Goal: Information Seeking & Learning: Learn about a topic

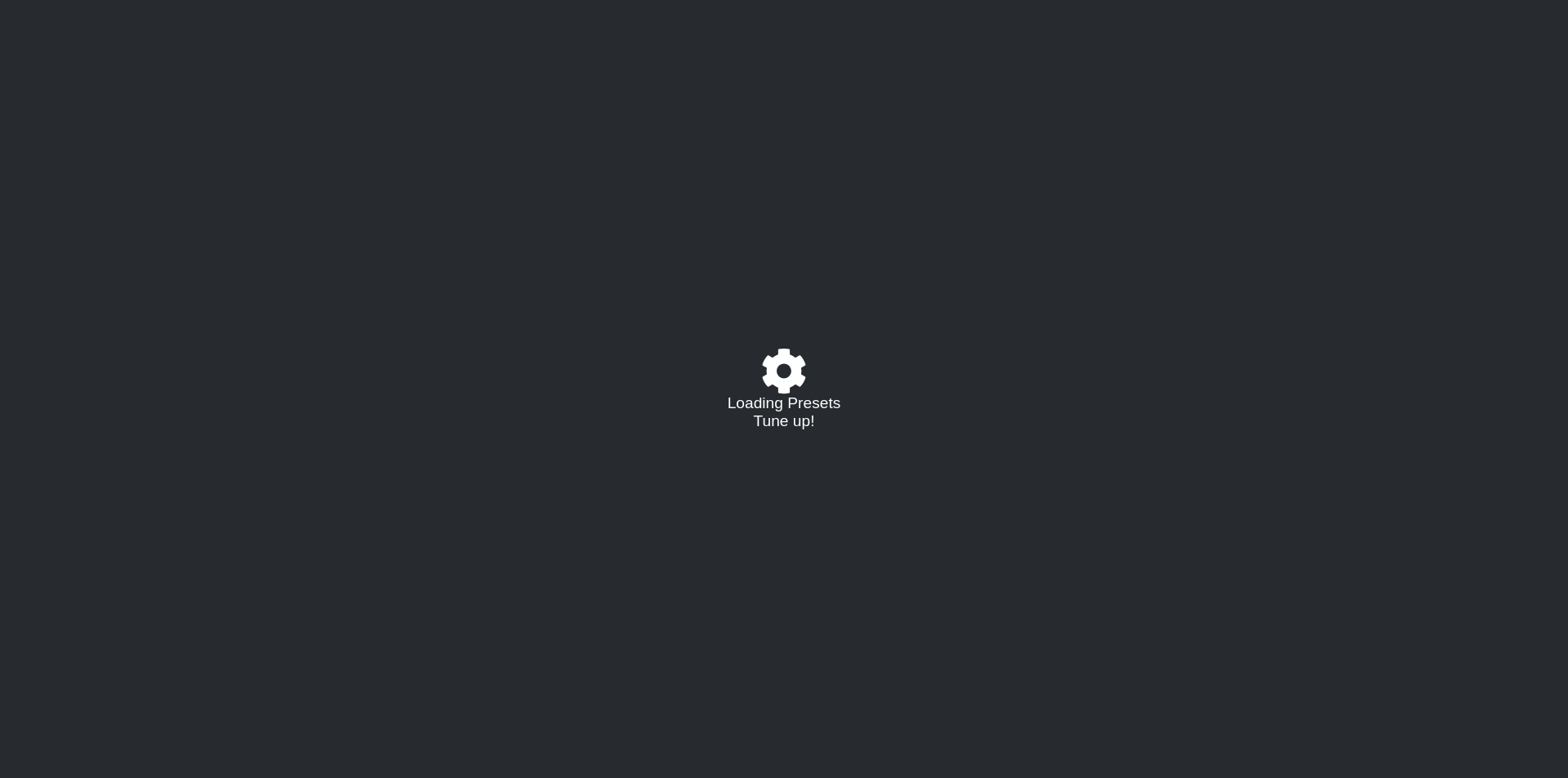
select select "/023927597434"
select select "Eb"
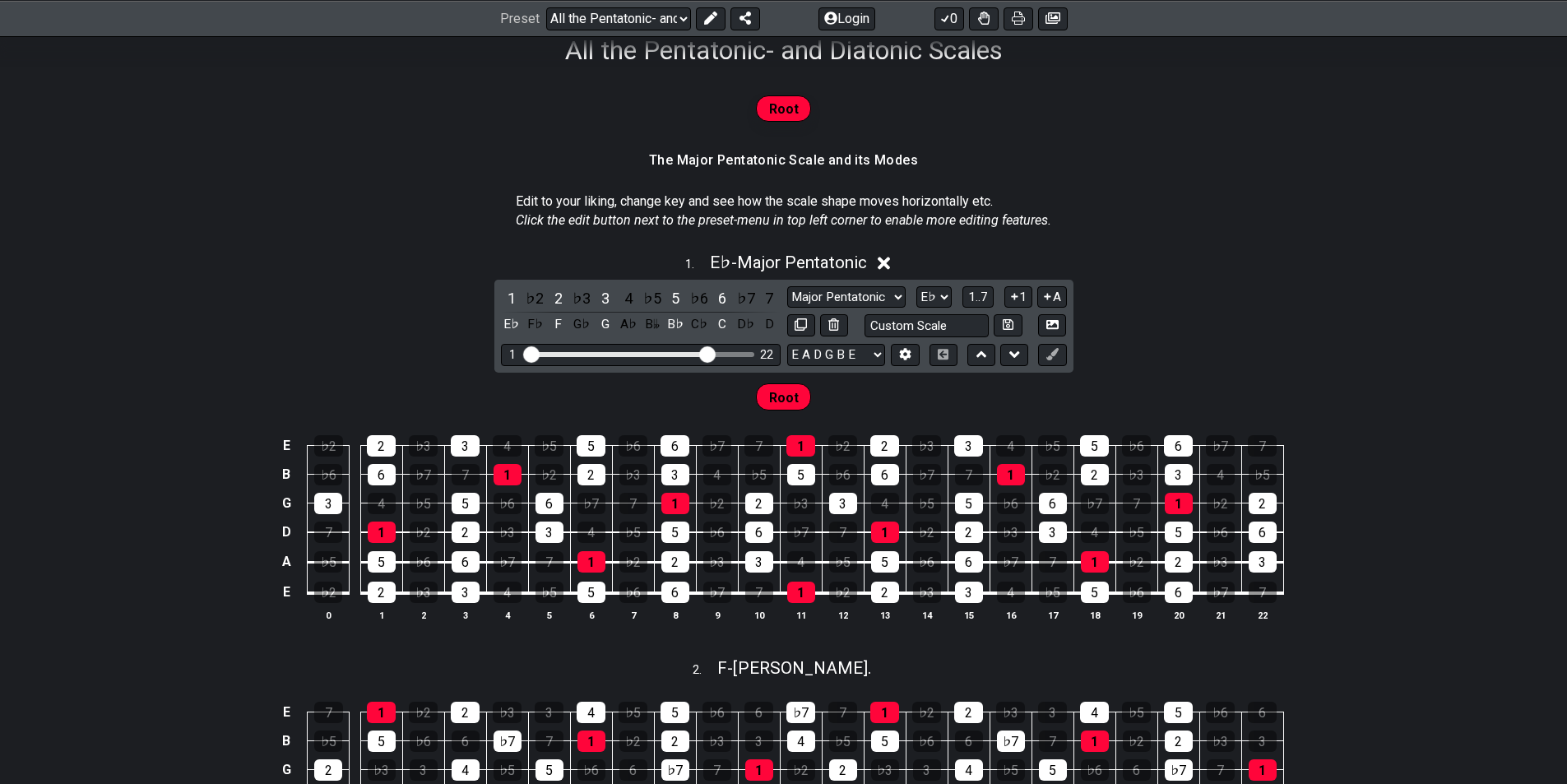
scroll to position [247, 0]
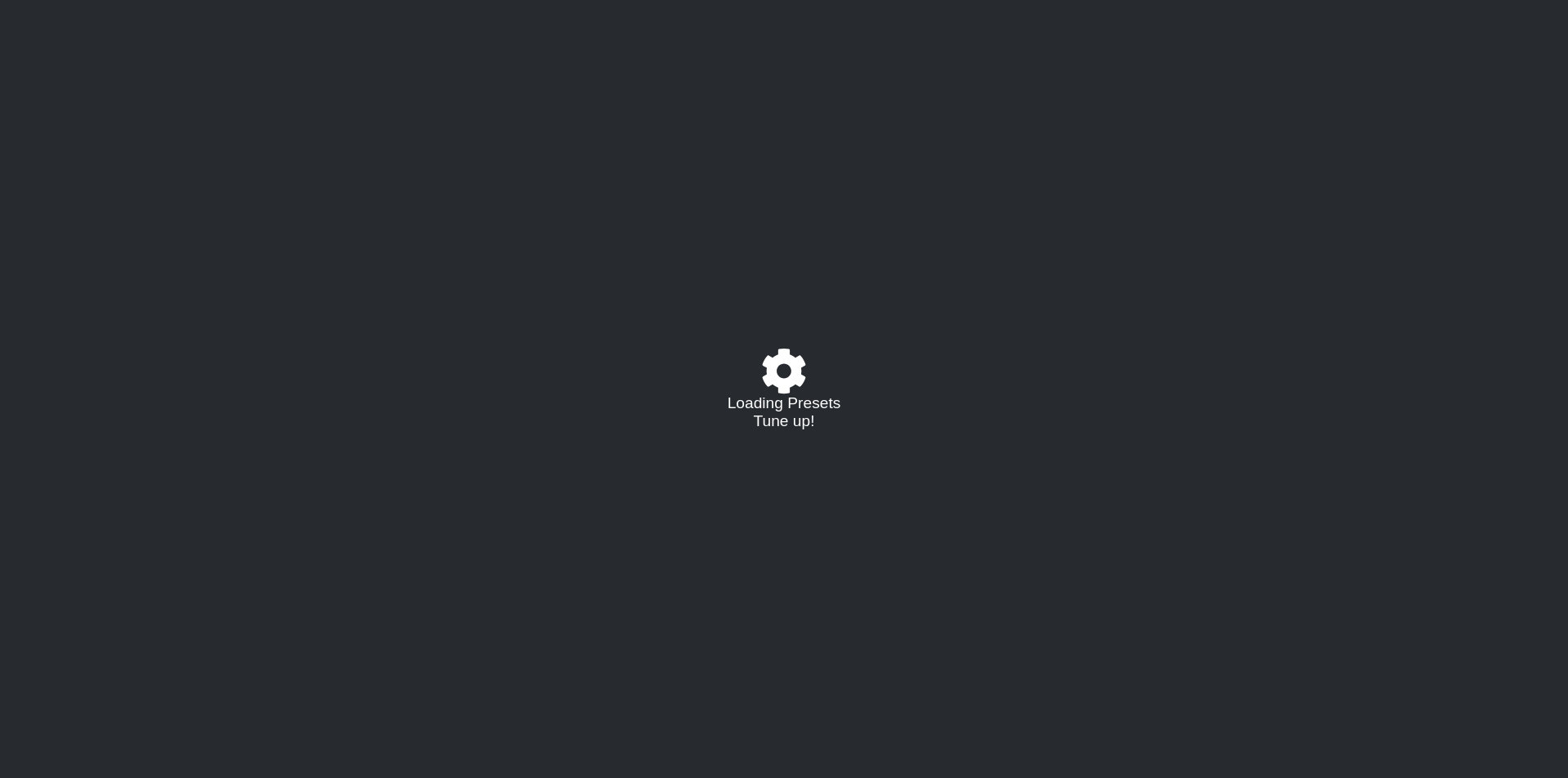
select select "/023927597434"
select select "Eb"
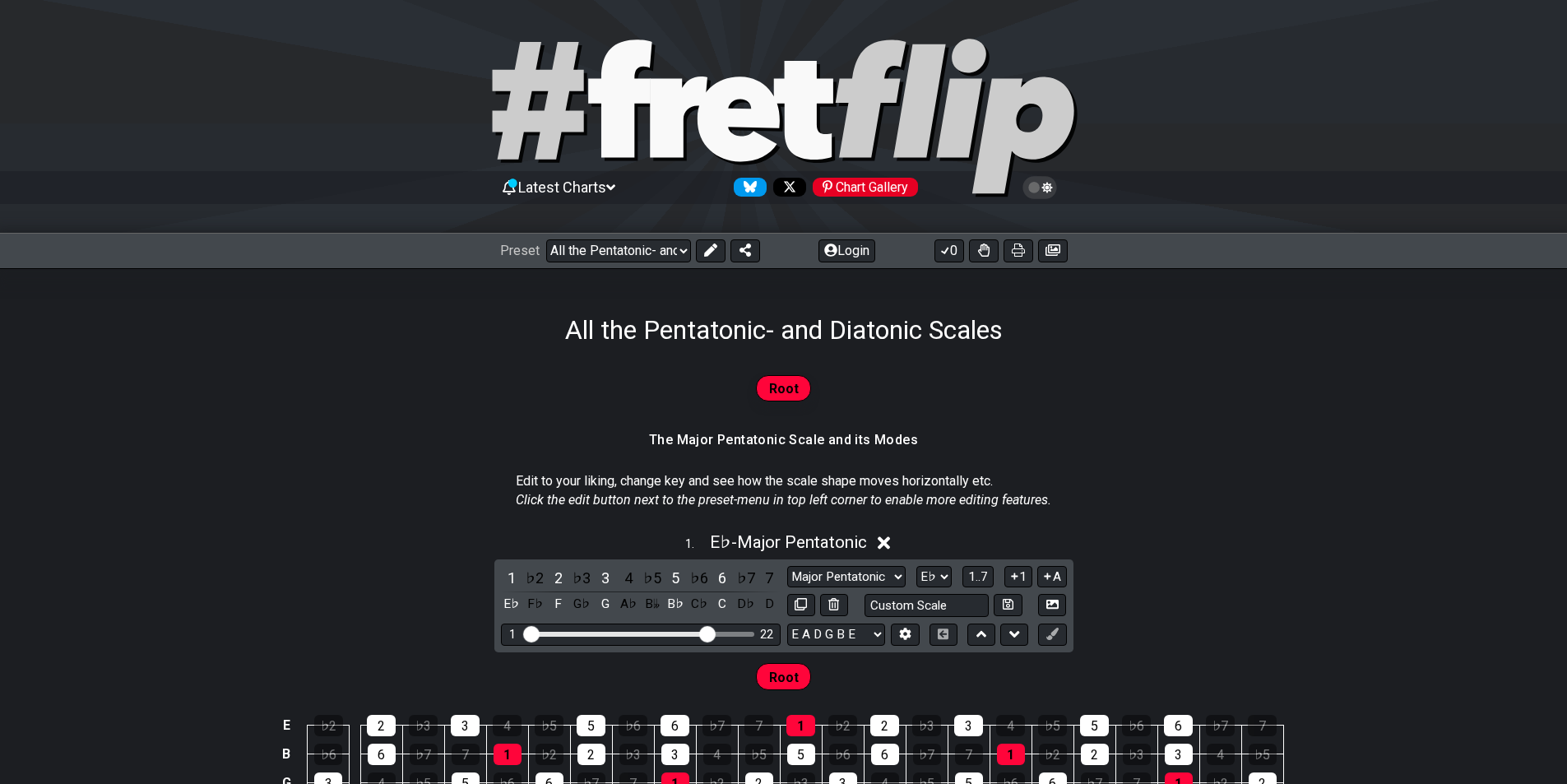
click at [615, 190] on icon at bounding box center [611, 188] width 9 height 15
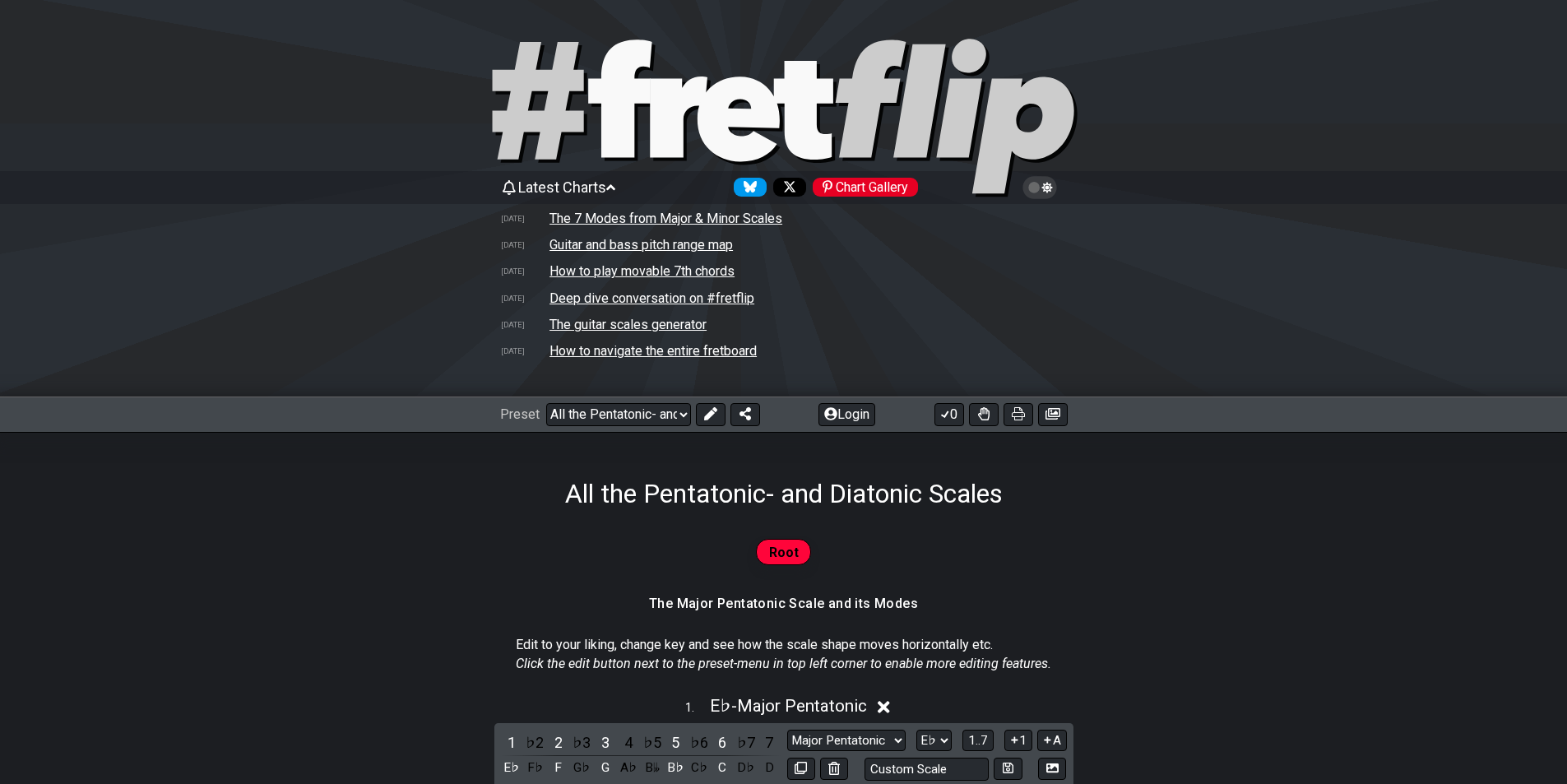
click at [623, 217] on td "The 7 Modes from Major & Minor Scales" at bounding box center [665, 218] width 234 height 18
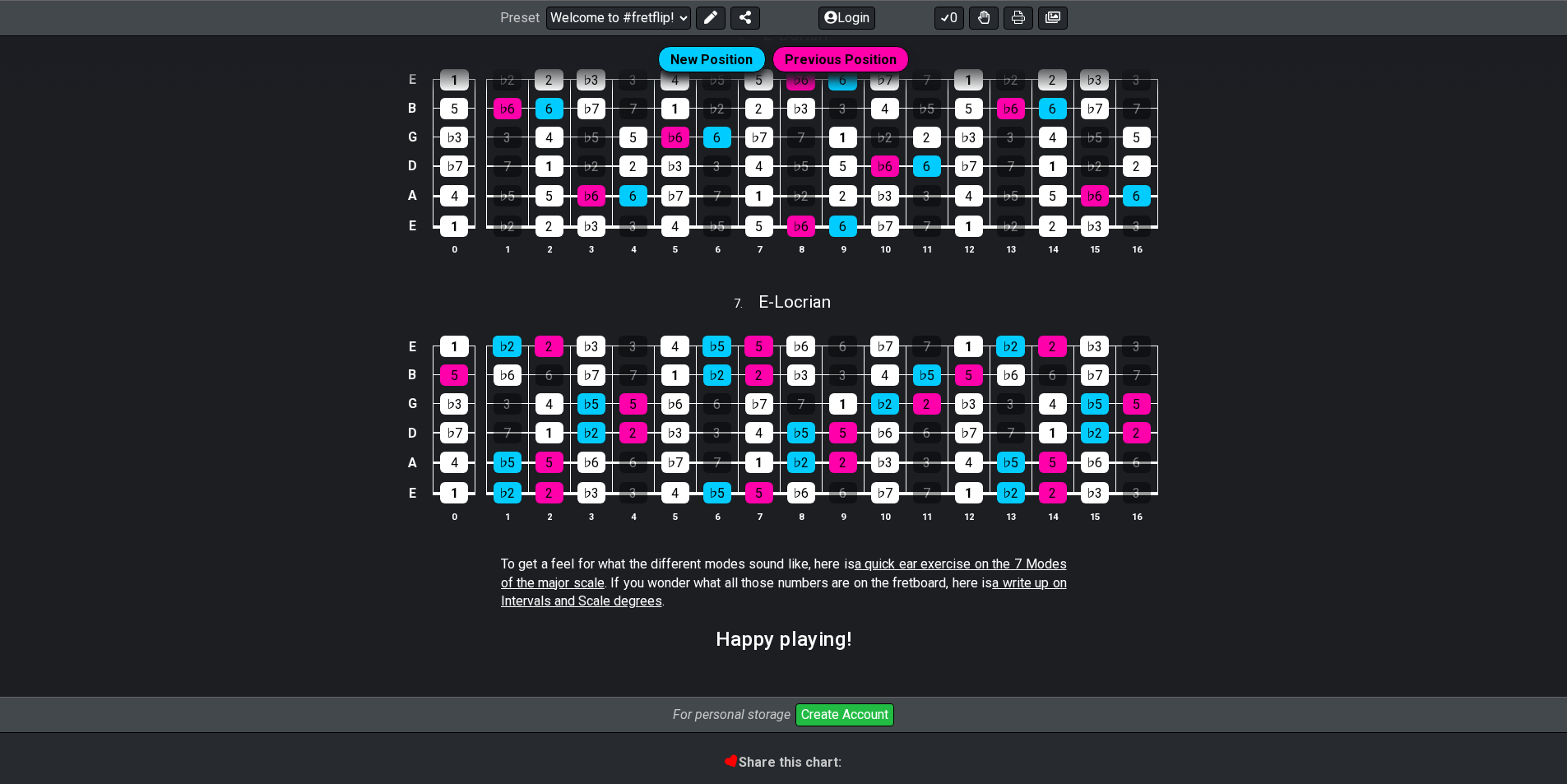
scroll to position [2056, 0]
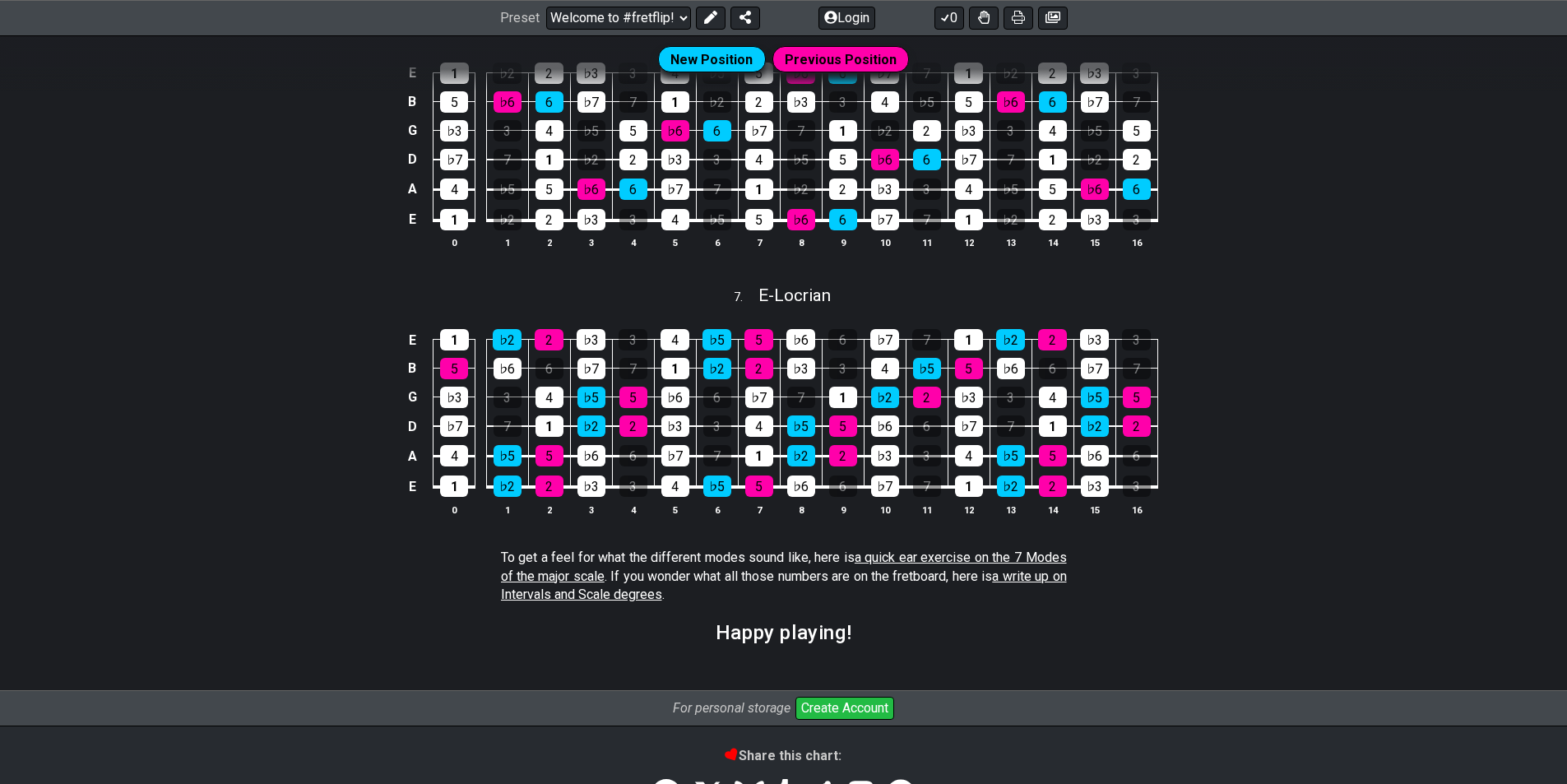
click at [1060, 580] on span "a write up on Intervals and Scale degrees" at bounding box center [784, 585] width 566 height 33
select select "/scale-degrees-and-intervals"
